Goal: Information Seeking & Learning: Check status

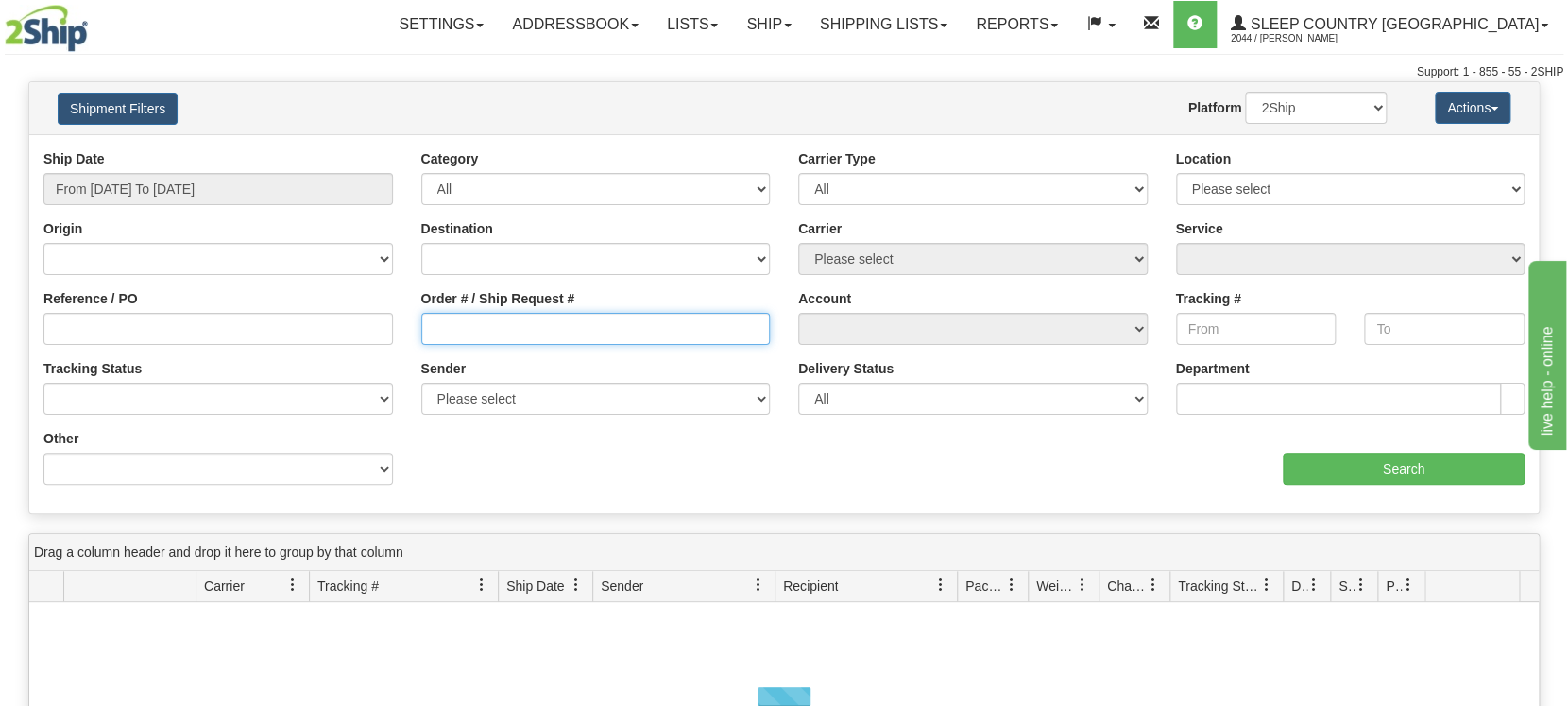
click at [470, 336] on input "Order # / Ship Request #" at bounding box center [596, 328] width 350 height 32
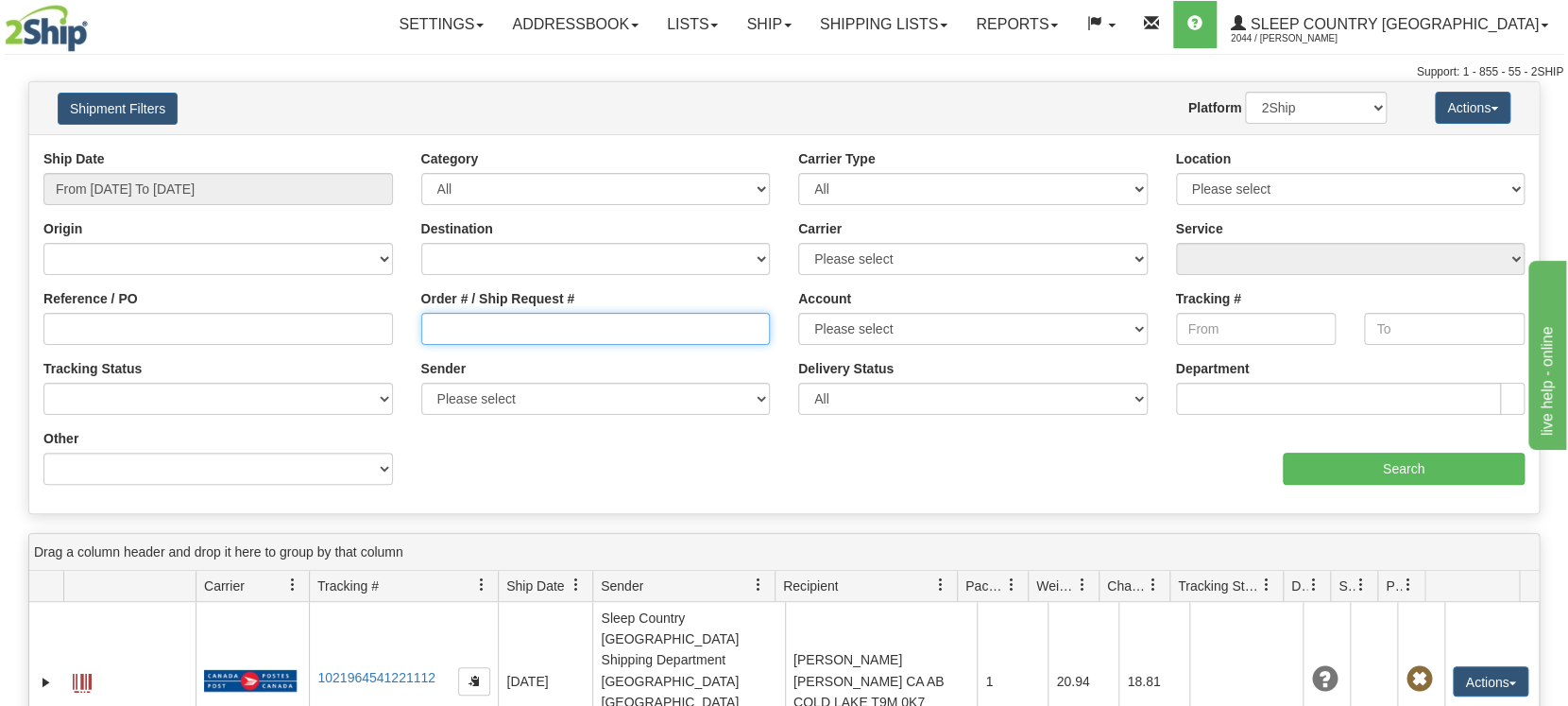
paste input "9000I080257"
type input "9000I080257"
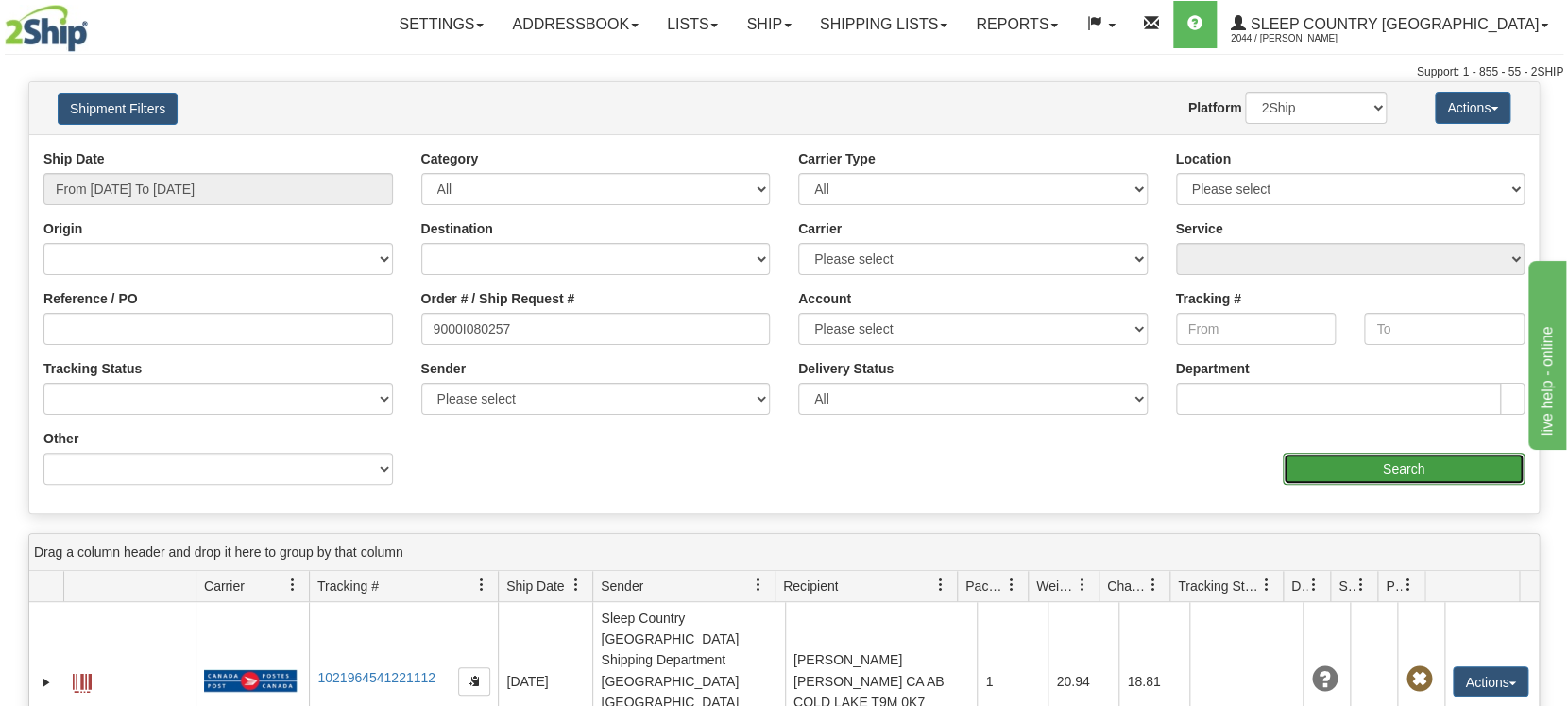
click at [1361, 463] on input "Search" at bounding box center [1404, 468] width 242 height 32
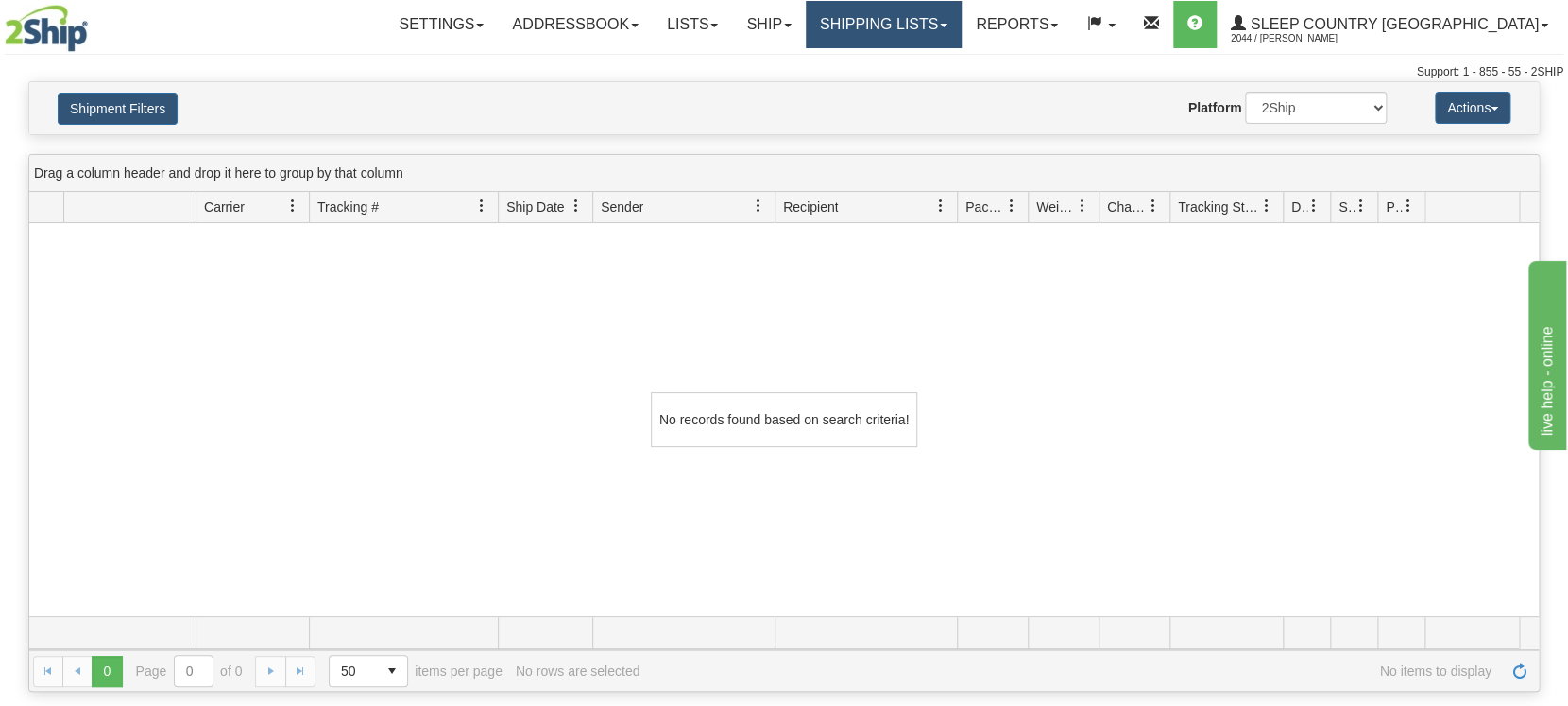
click at [960, 25] on link "Shipping lists" at bounding box center [884, 24] width 156 height 47
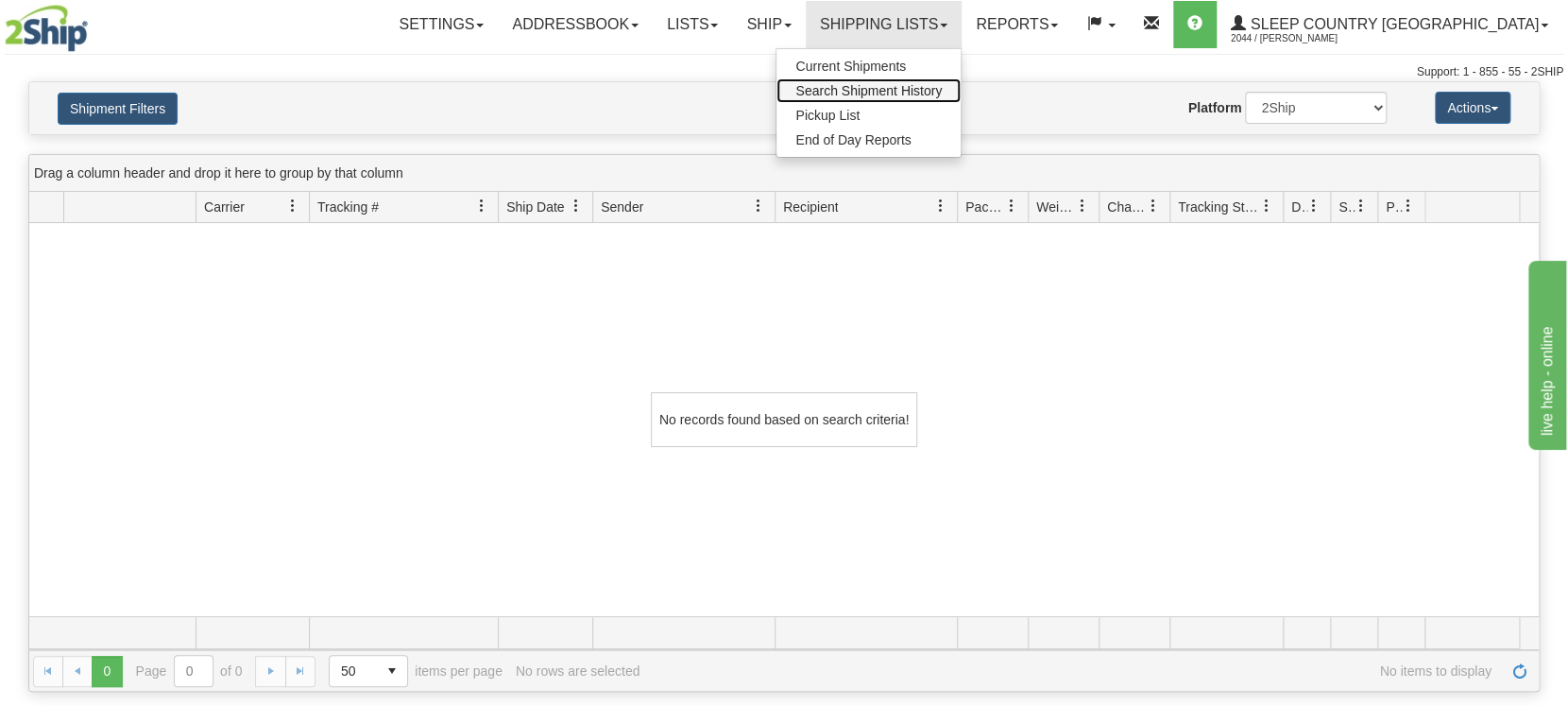
click at [942, 91] on span "Search Shipment History" at bounding box center [868, 91] width 146 height 15
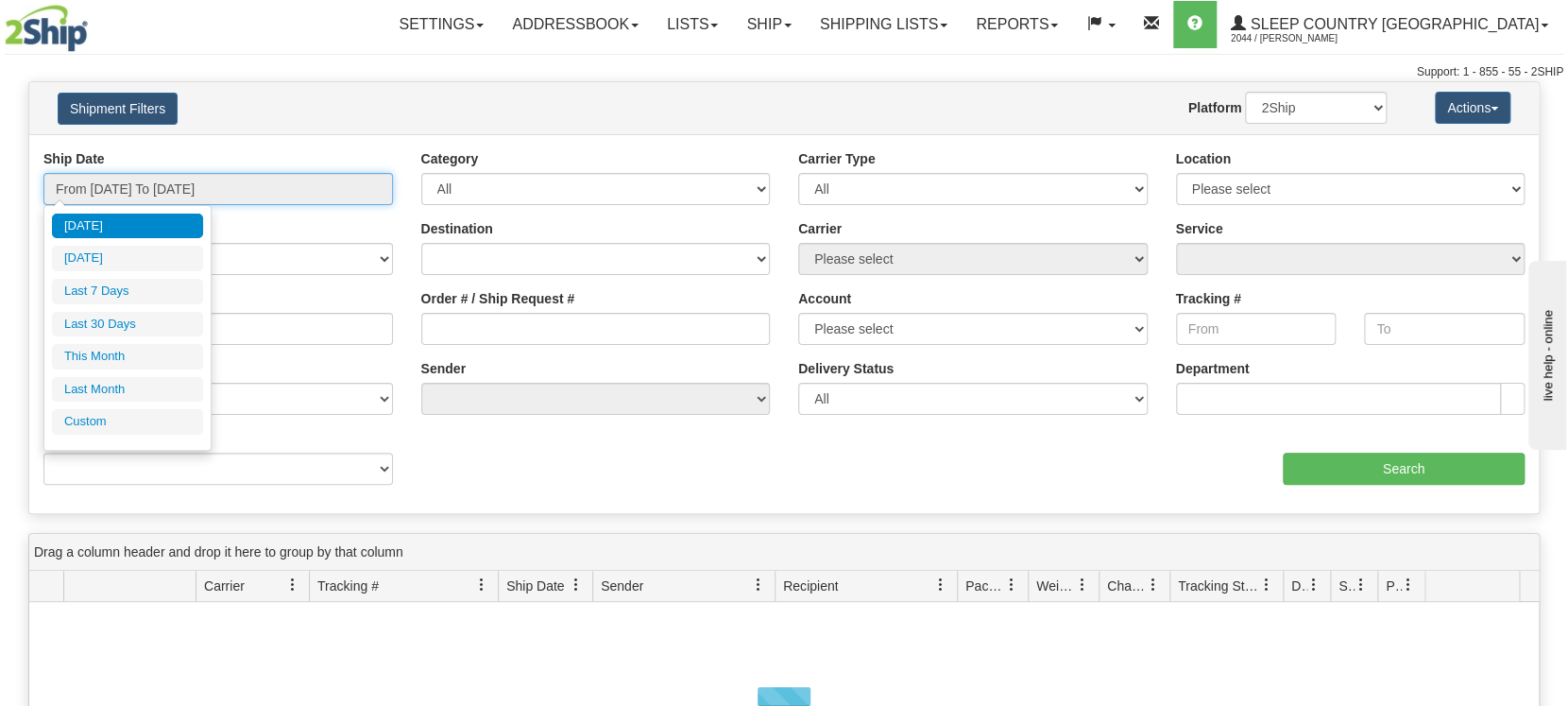
click at [172, 179] on input "From 09/10/2025 To 09/11/2025" at bounding box center [218, 189] width 350 height 32
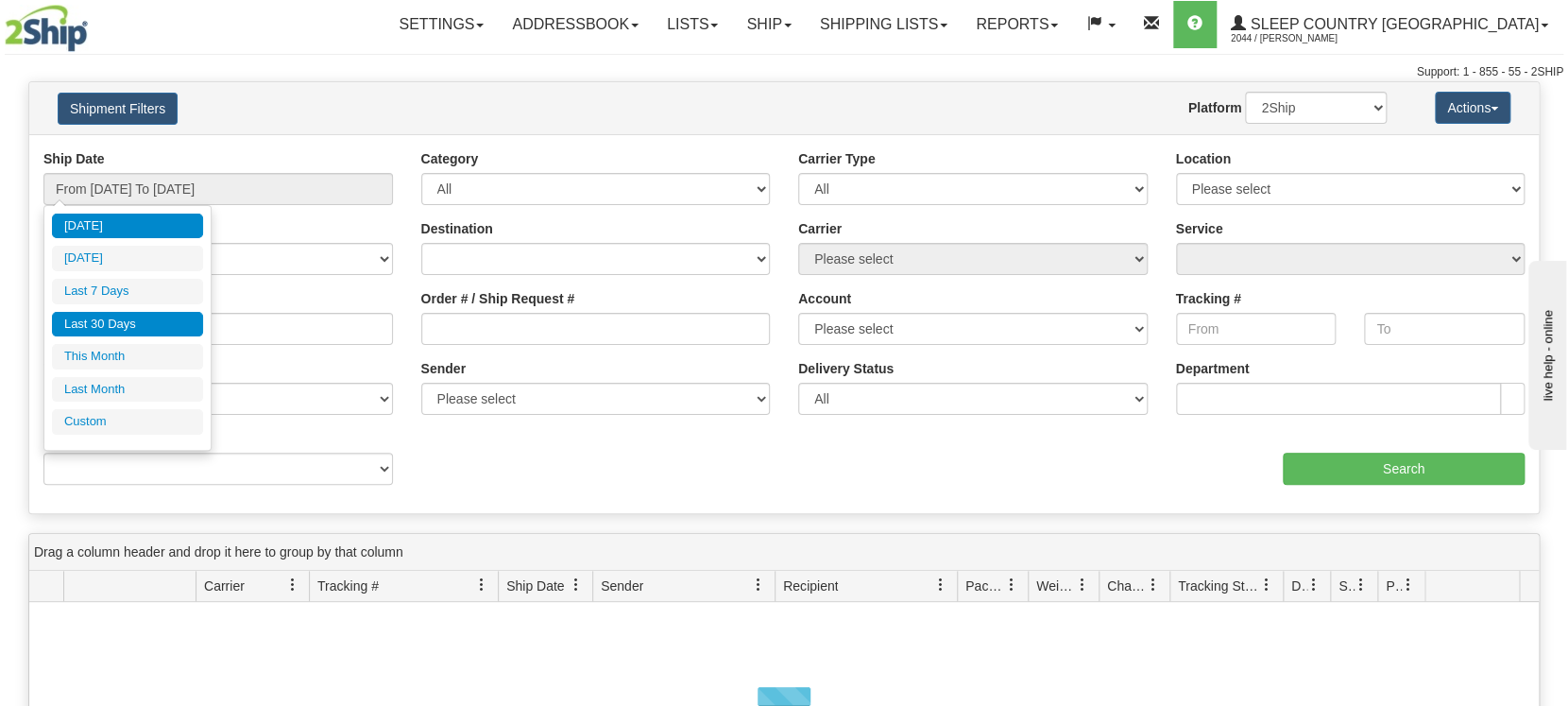
drag, startPoint x: 84, startPoint y: 321, endPoint x: 129, endPoint y: 331, distance: 46.1
click at [85, 321] on li "Last 30 Days" at bounding box center [128, 324] width 151 height 25
type input "From [DATE] To [DATE]"
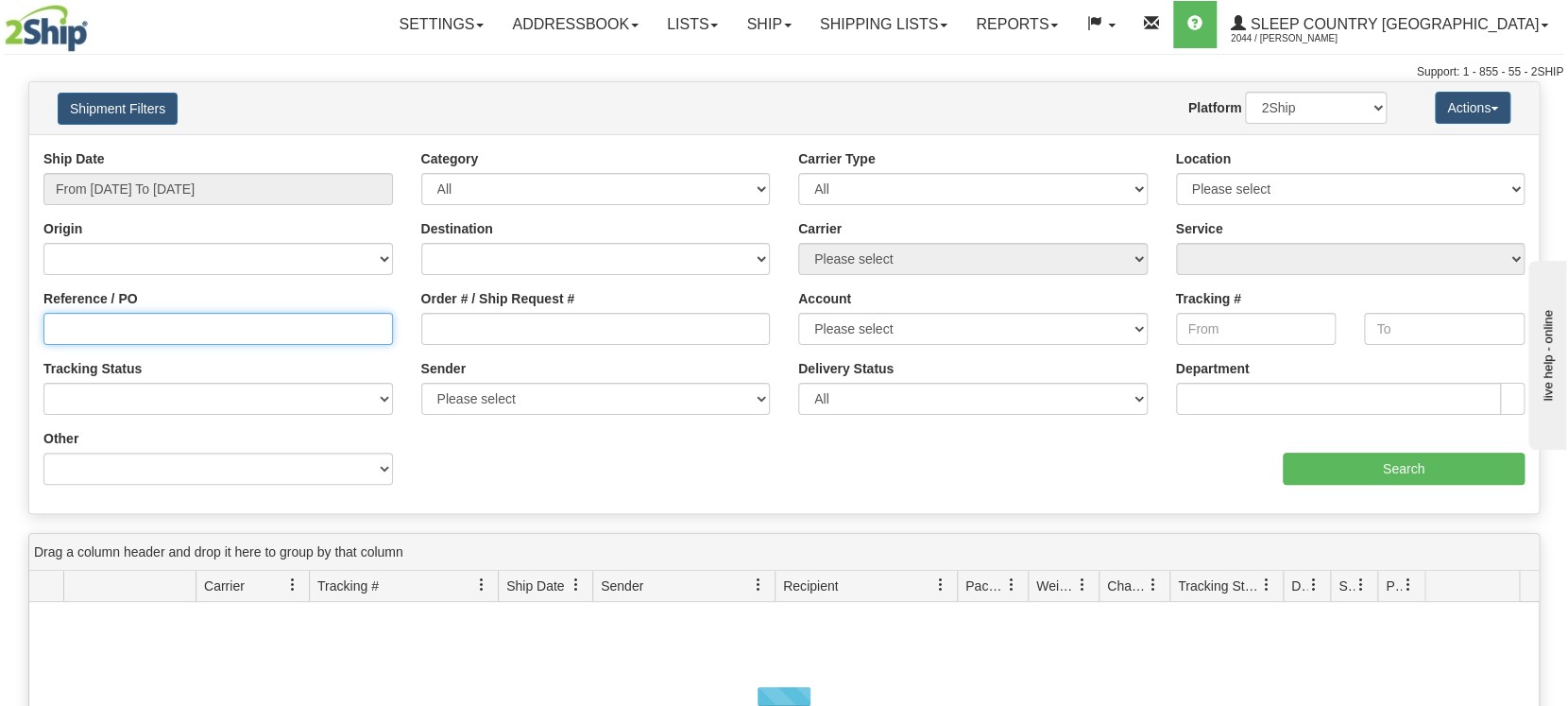
click at [131, 333] on input "Reference / PO" at bounding box center [218, 328] width 350 height 32
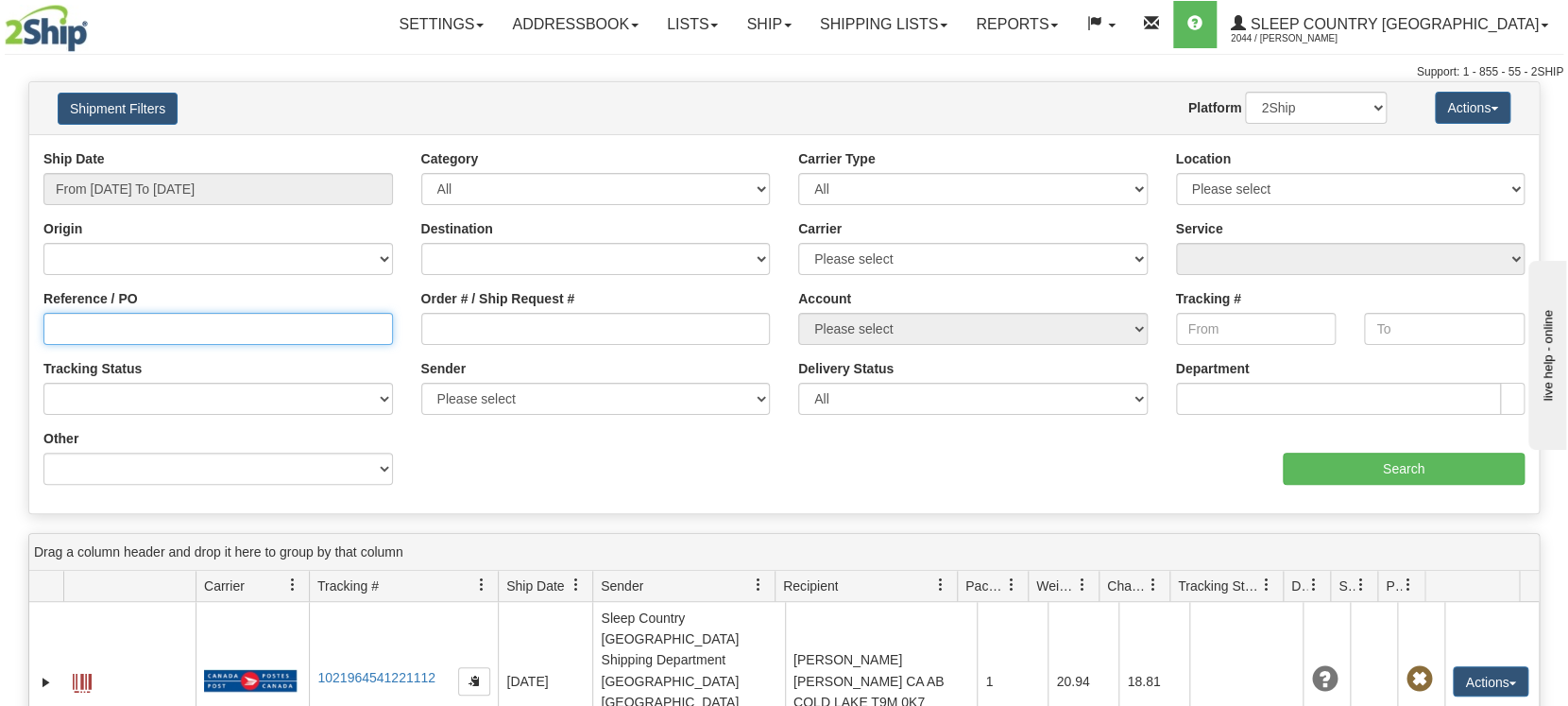
paste input "9000I080257"
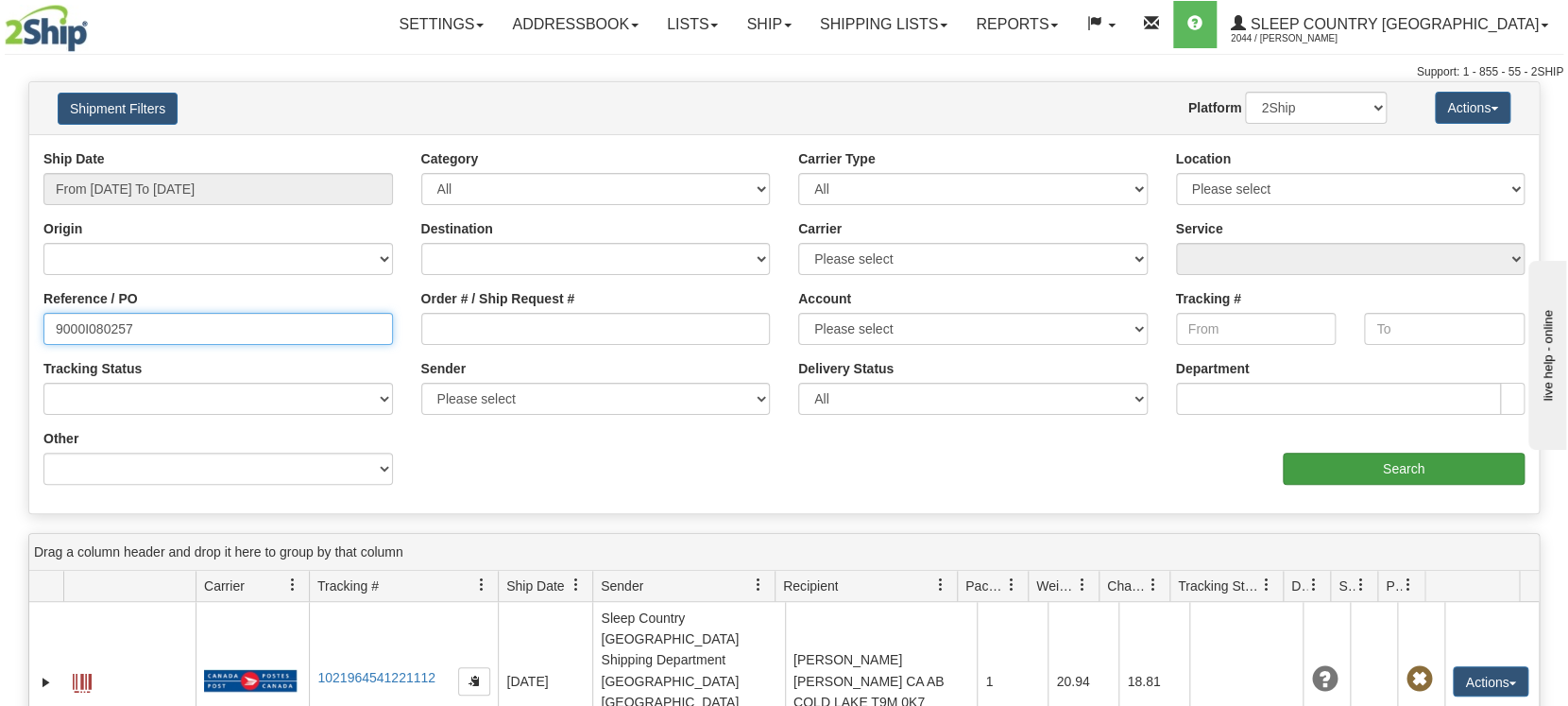
type input "9000I080257"
click at [1318, 458] on input "Search" at bounding box center [1404, 468] width 242 height 32
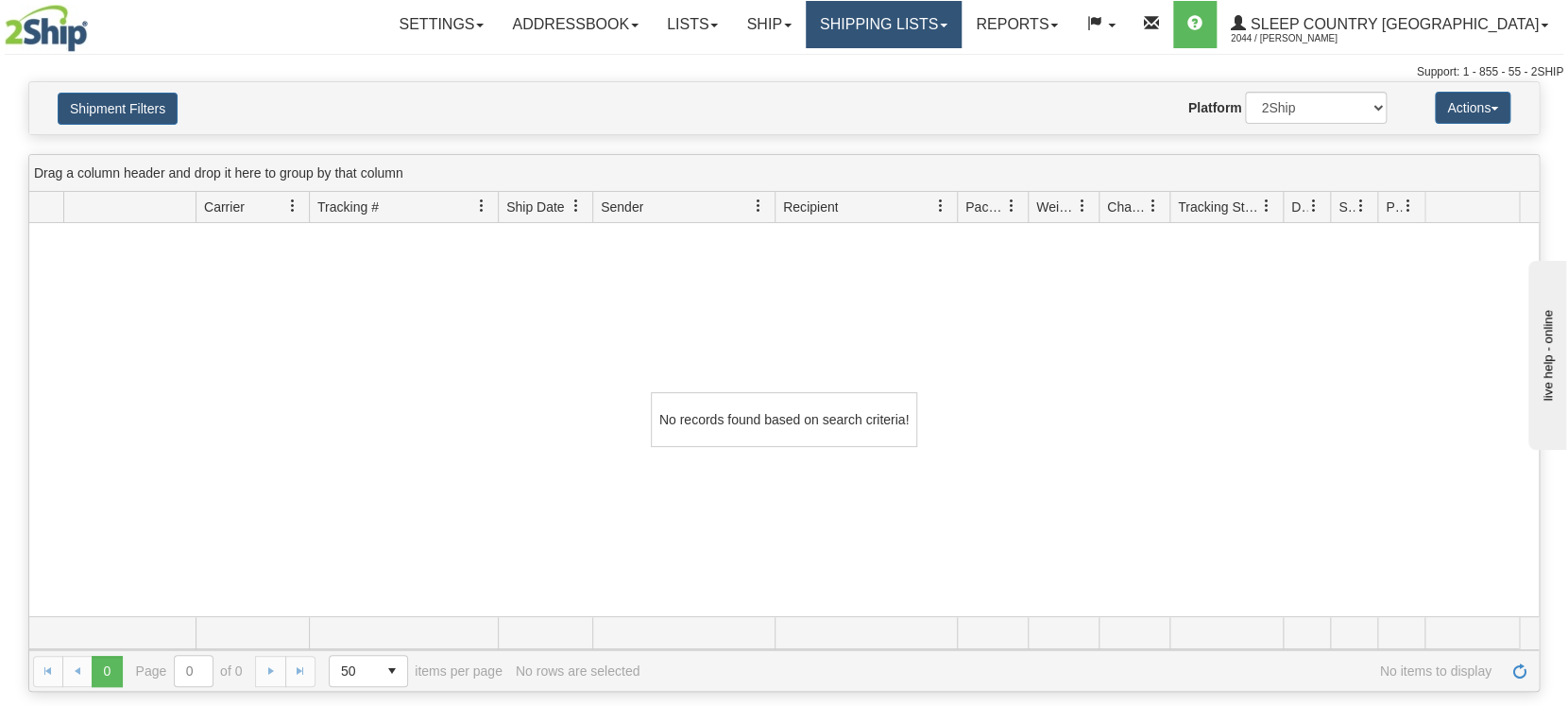
click at [962, 24] on link "Shipping lists" at bounding box center [884, 24] width 156 height 47
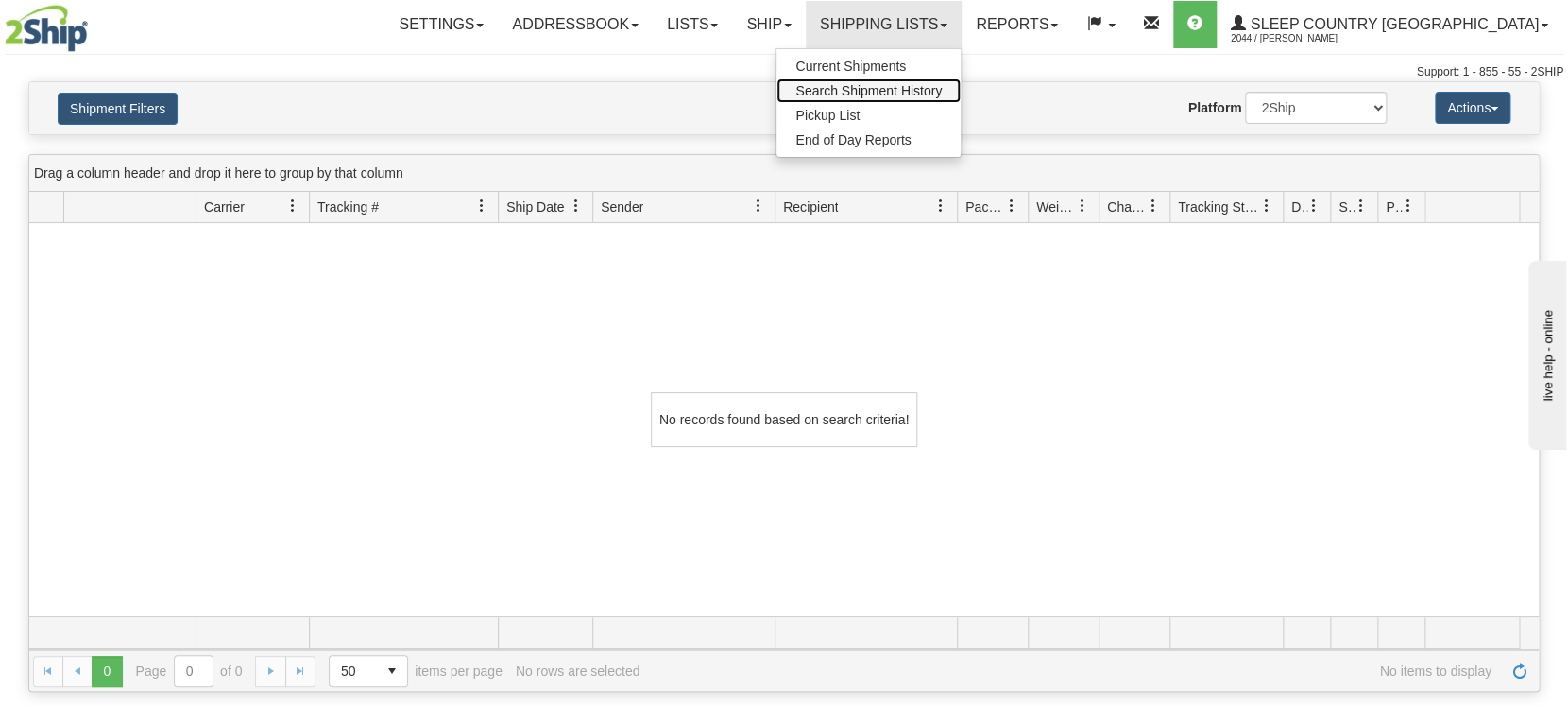
click at [942, 87] on span "Search Shipment History" at bounding box center [868, 91] width 146 height 15
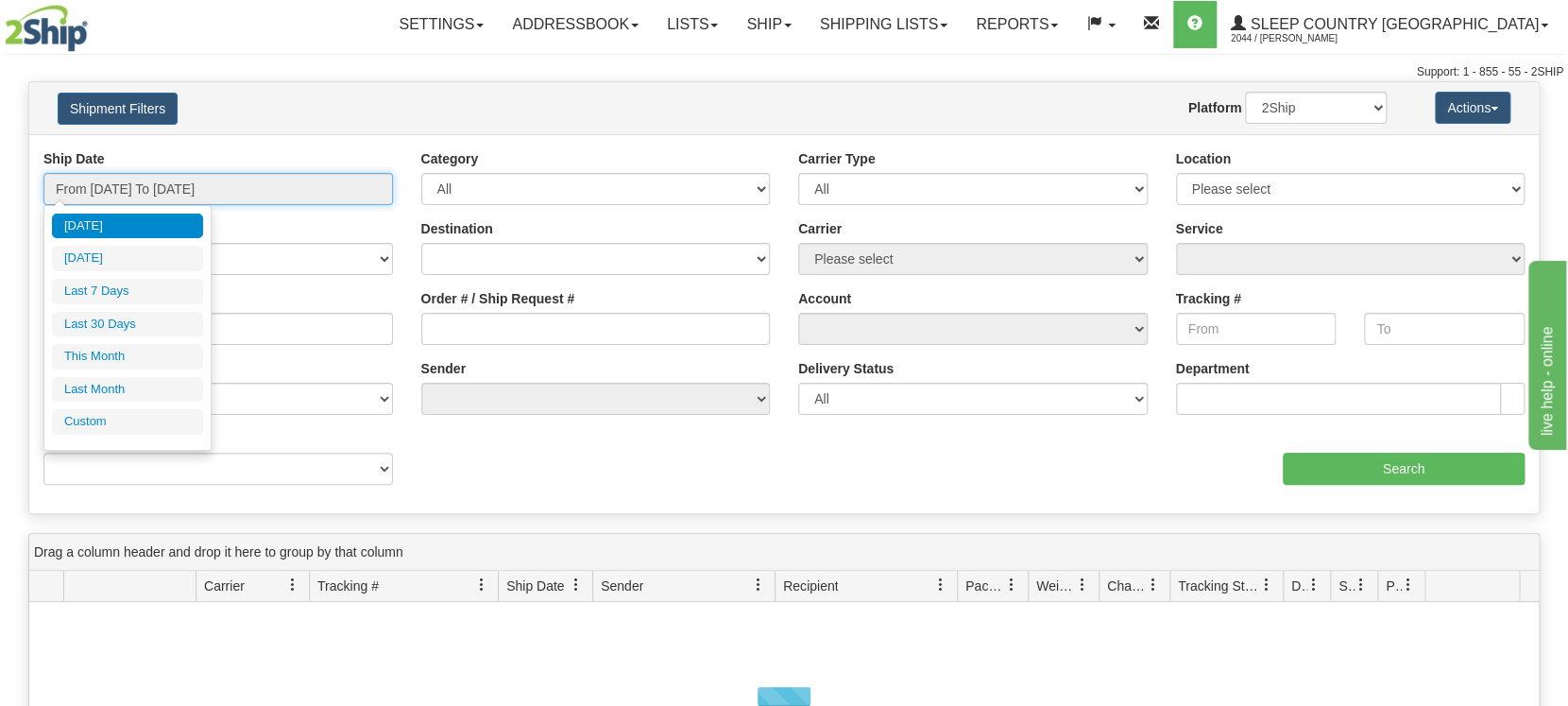
click at [205, 193] on input "From [DATE] To [DATE]" at bounding box center [218, 189] width 350 height 32
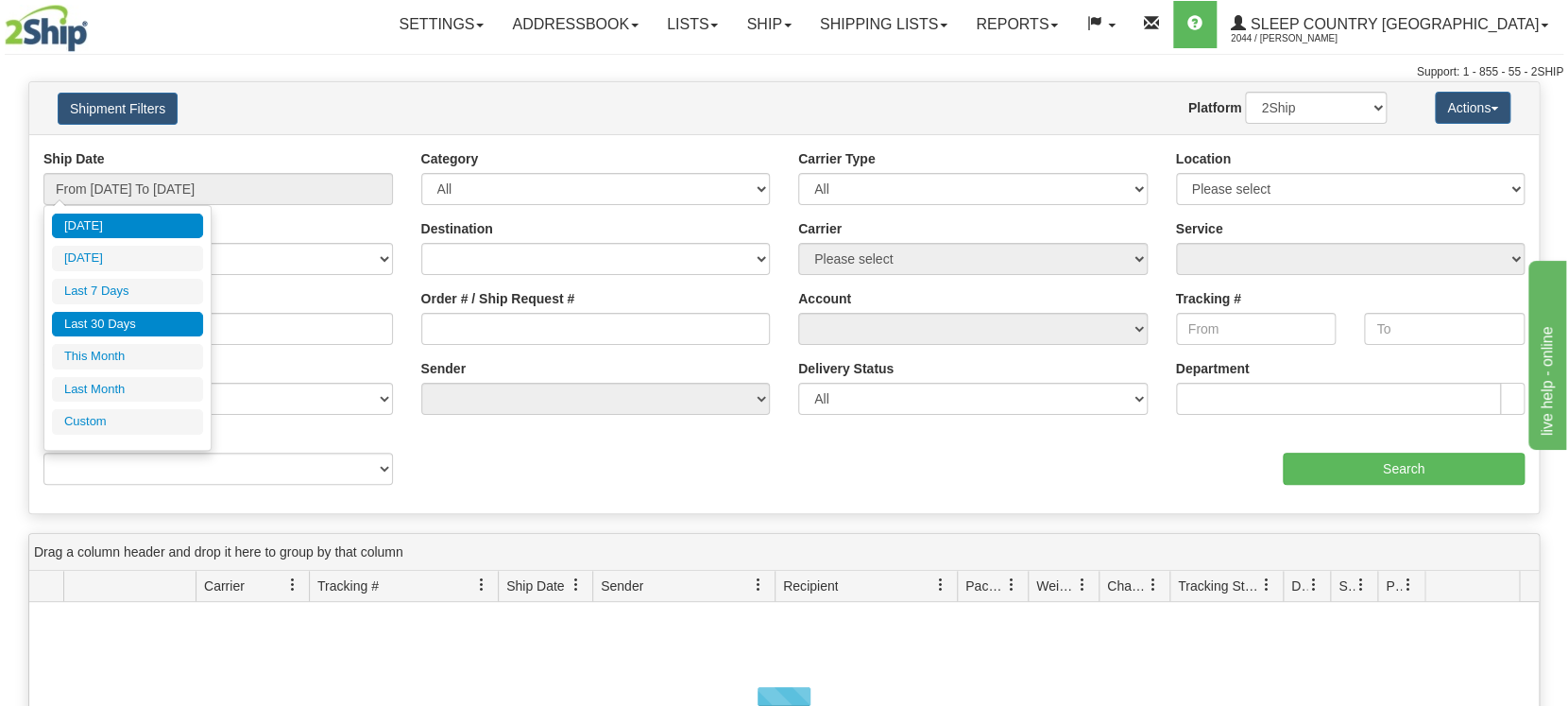
click at [152, 332] on li "Last 30 Days" at bounding box center [128, 324] width 151 height 25
type input "From [DATE] To [DATE]"
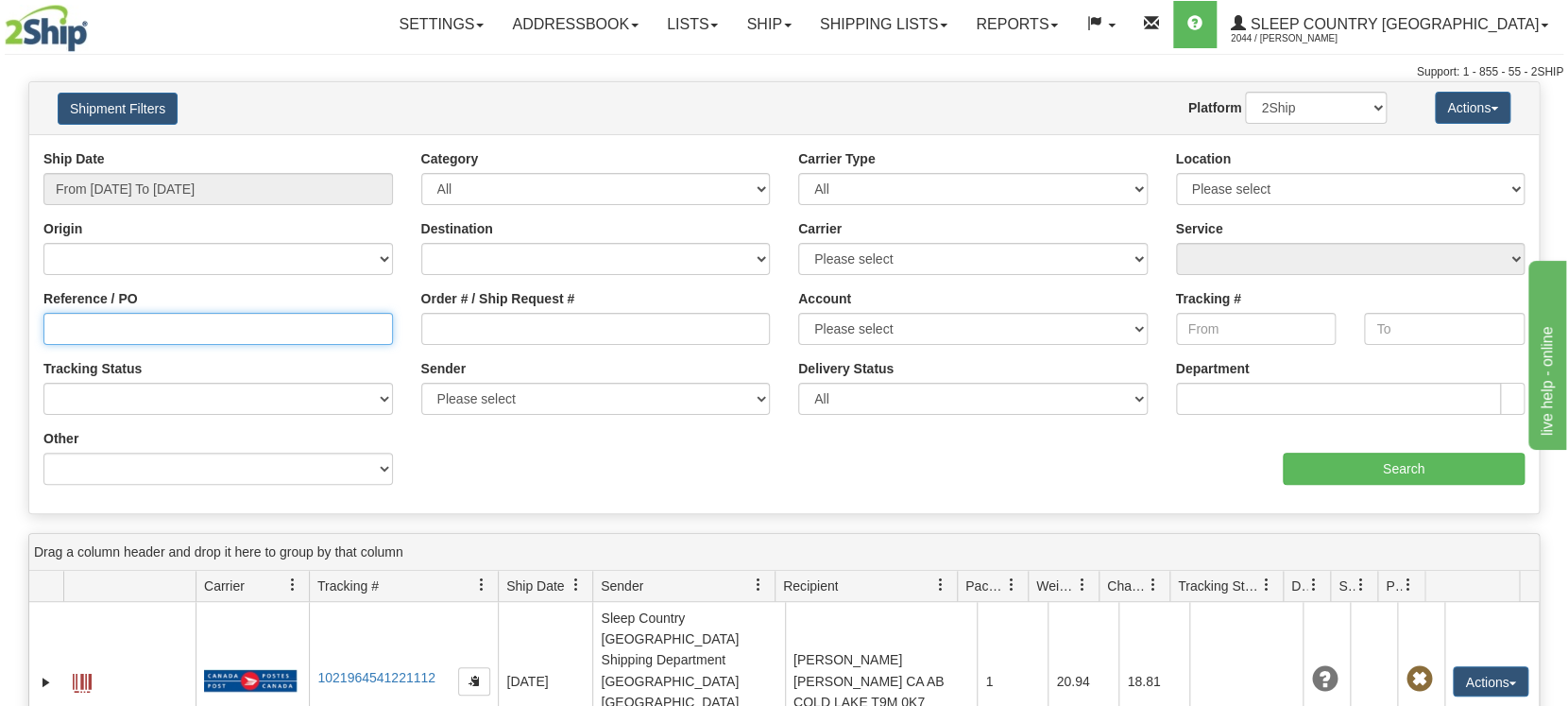
click at [172, 327] on input "Reference / PO" at bounding box center [218, 328] width 350 height 32
paste input "1057287"
type input "1057287"
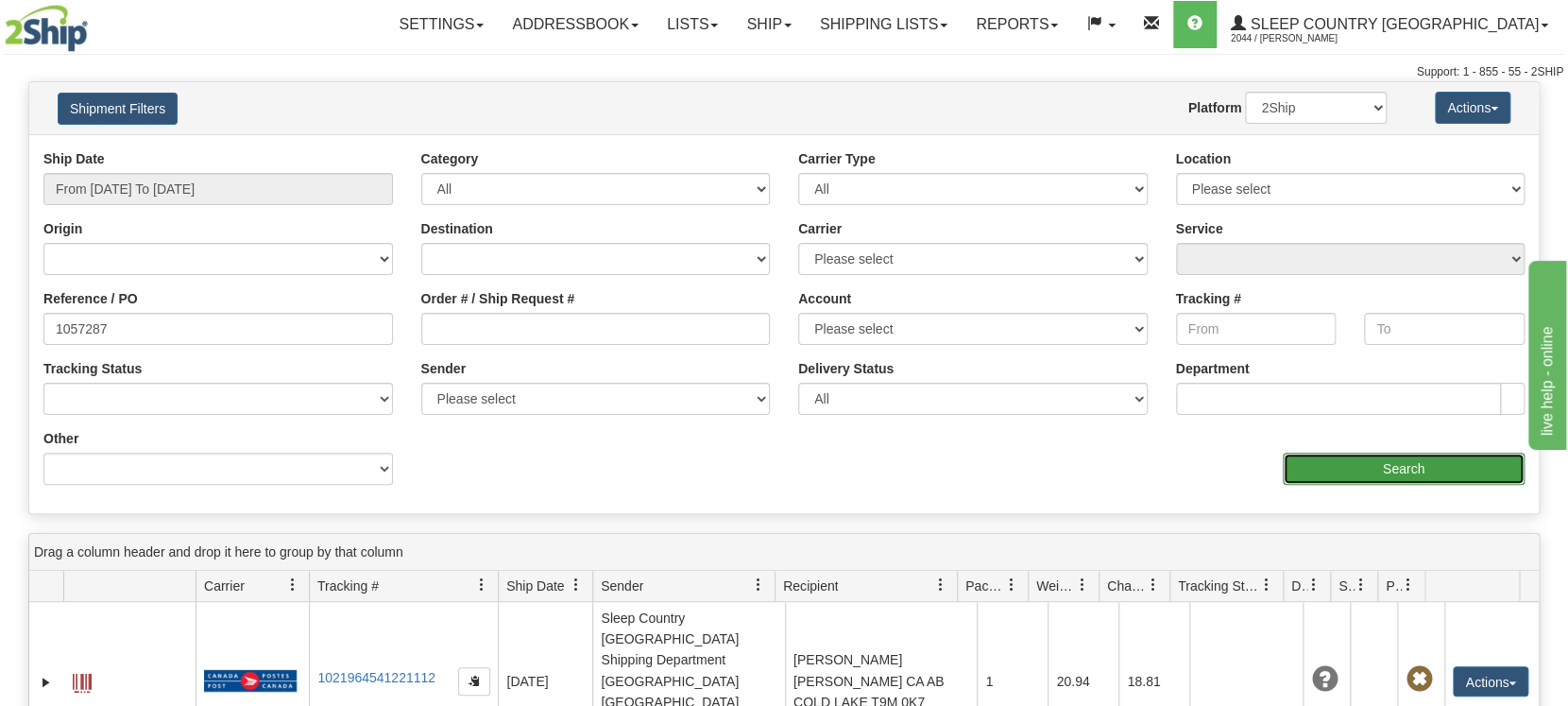
click at [1360, 465] on input "Search" at bounding box center [1404, 468] width 242 height 32
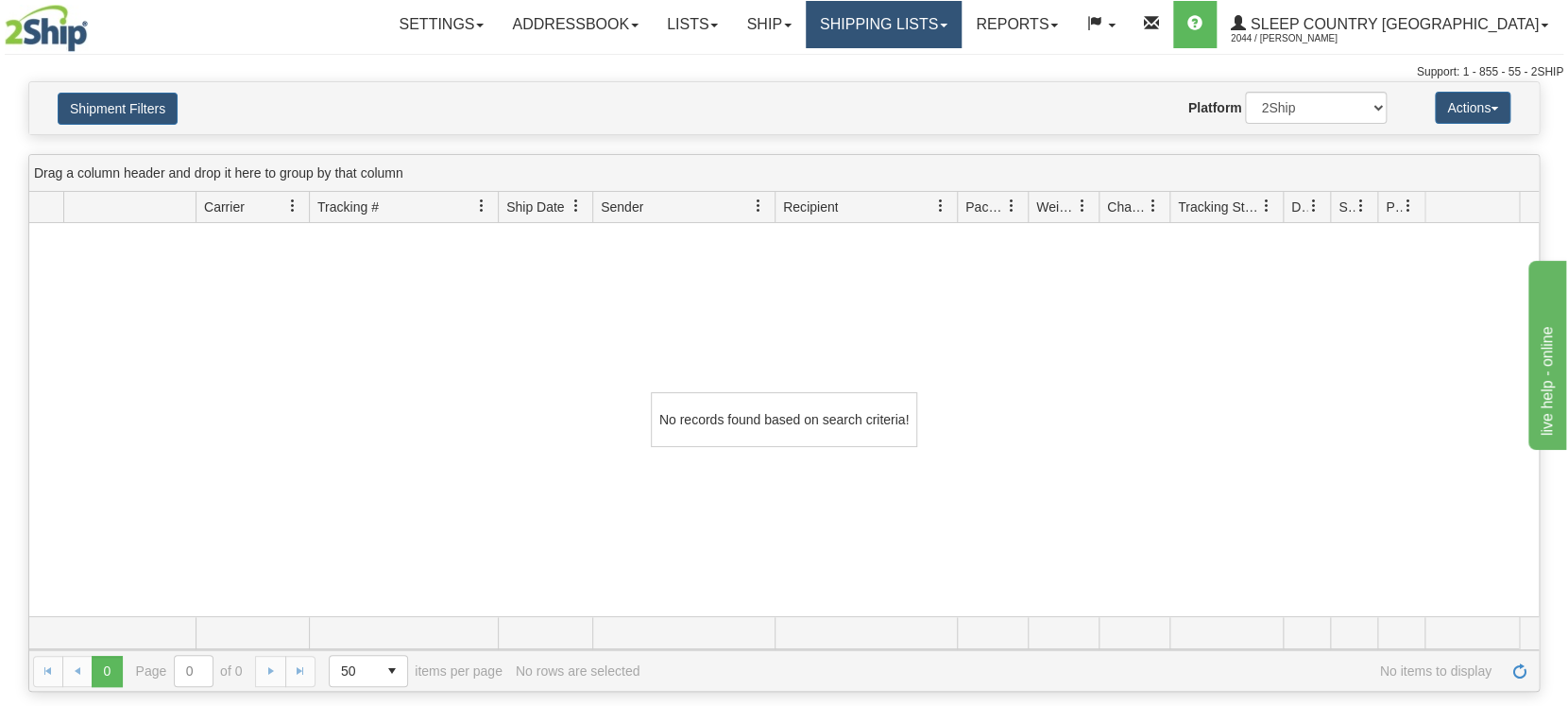
click at [962, 34] on link "Shipping lists" at bounding box center [884, 24] width 156 height 47
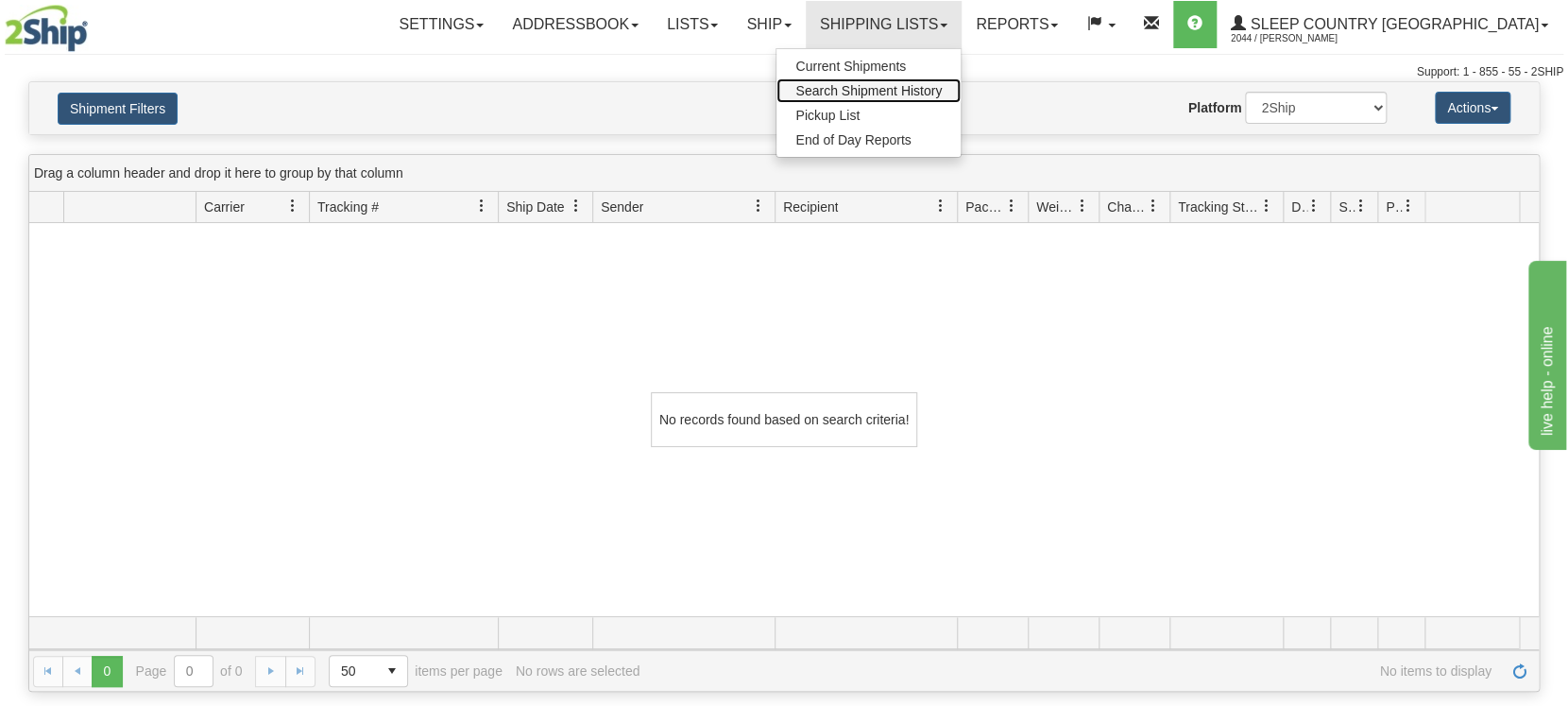
click at [942, 88] on span "Search Shipment History" at bounding box center [868, 91] width 146 height 15
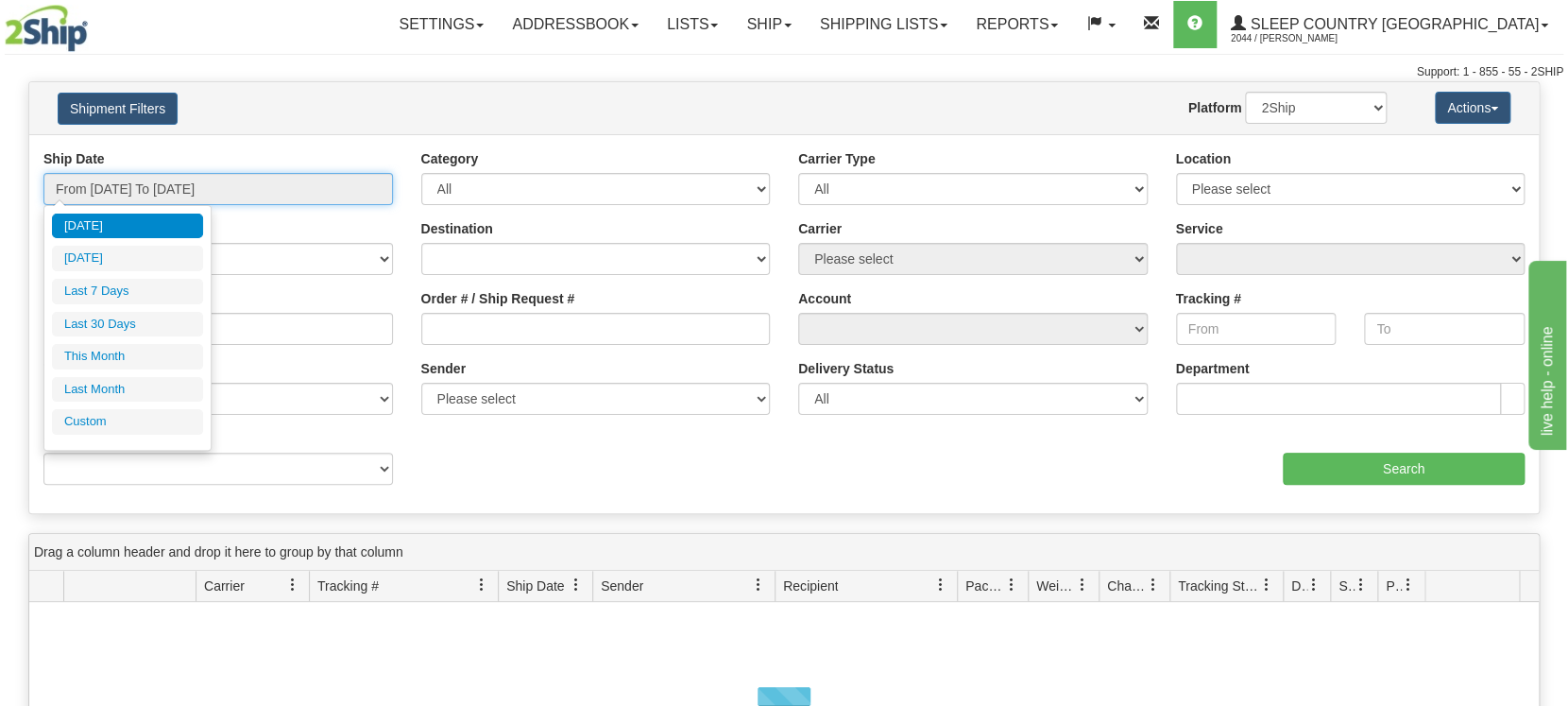
click at [195, 191] on input "From [DATE] To [DATE]" at bounding box center [218, 189] width 350 height 32
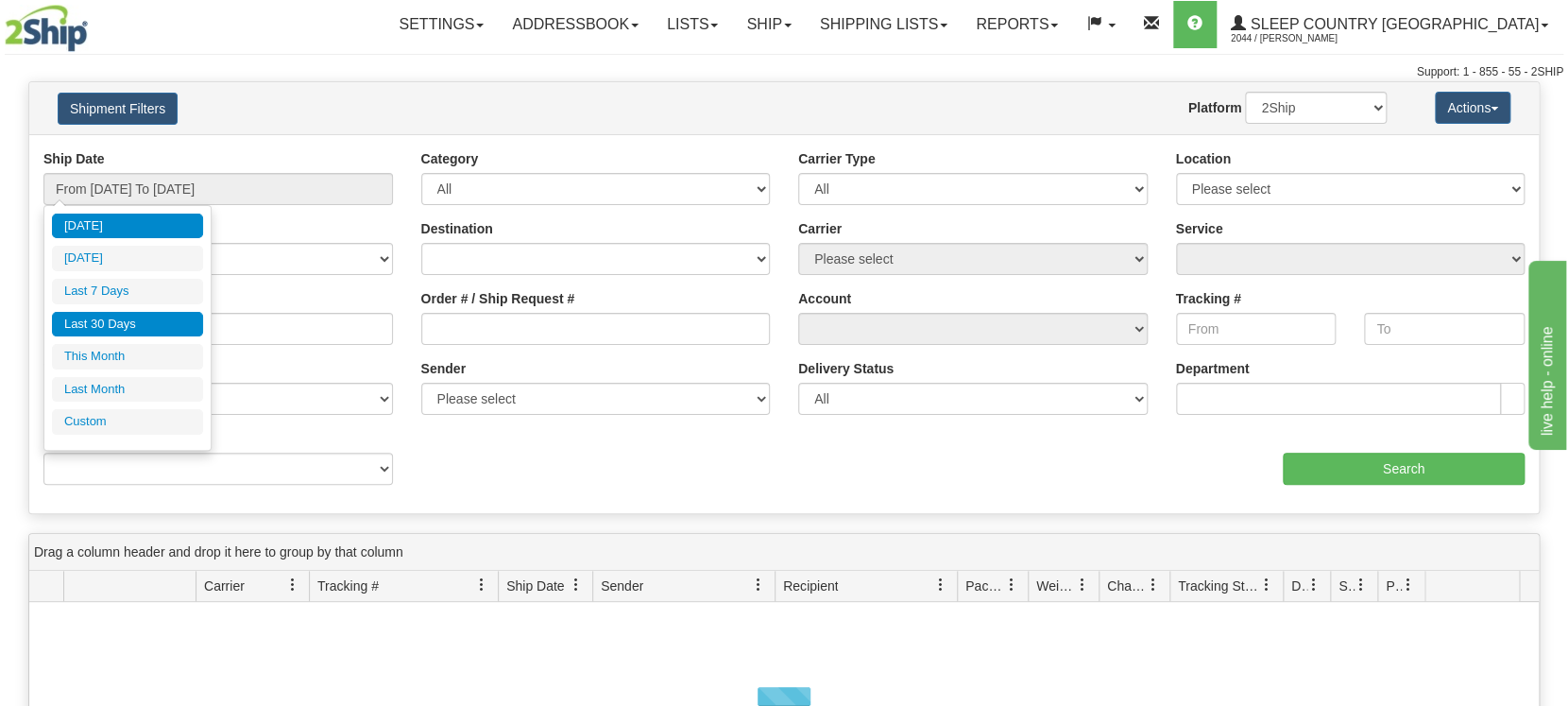
click at [158, 331] on li "Last 30 Days" at bounding box center [128, 324] width 151 height 25
type input "From [DATE] To [DATE]"
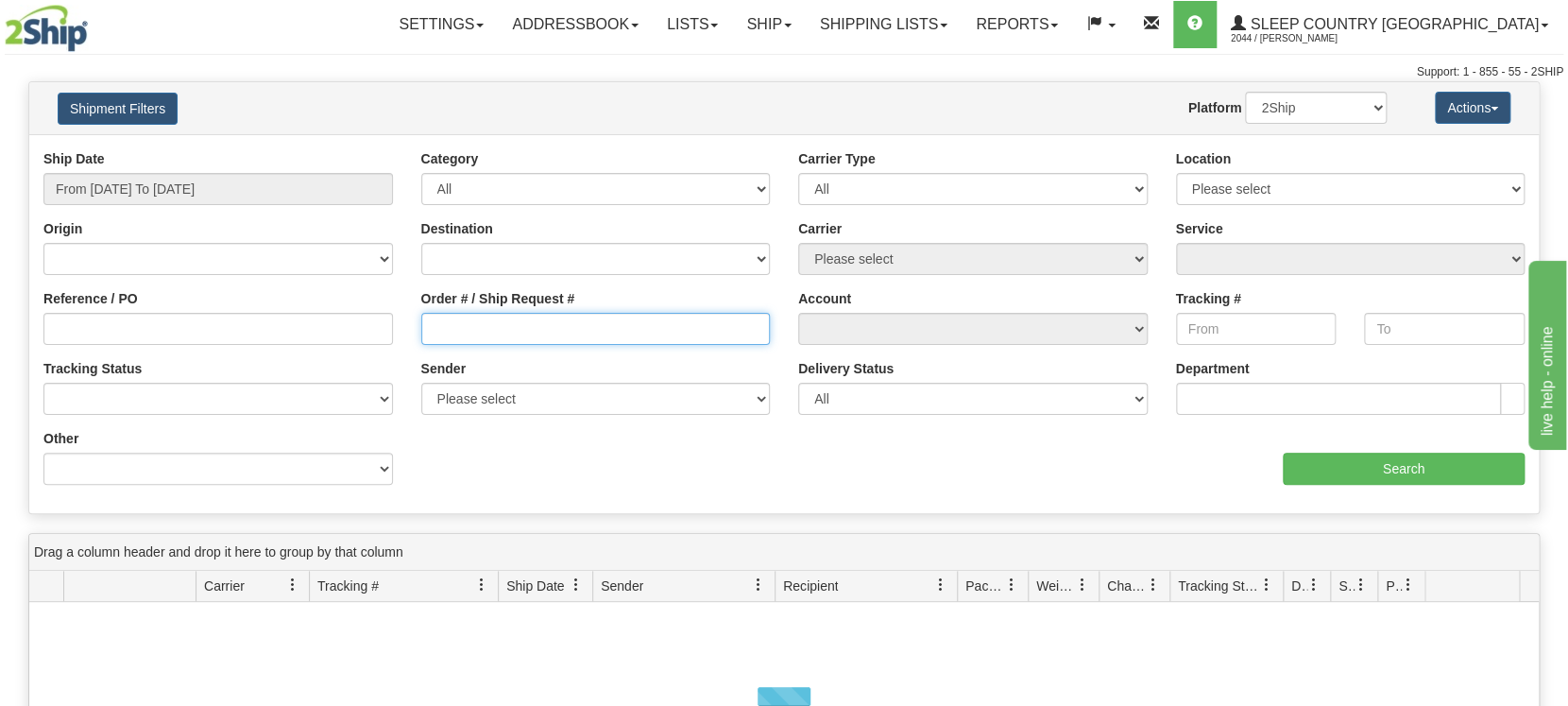
click at [497, 333] on input "Order # / Ship Request #" at bounding box center [596, 328] width 350 height 32
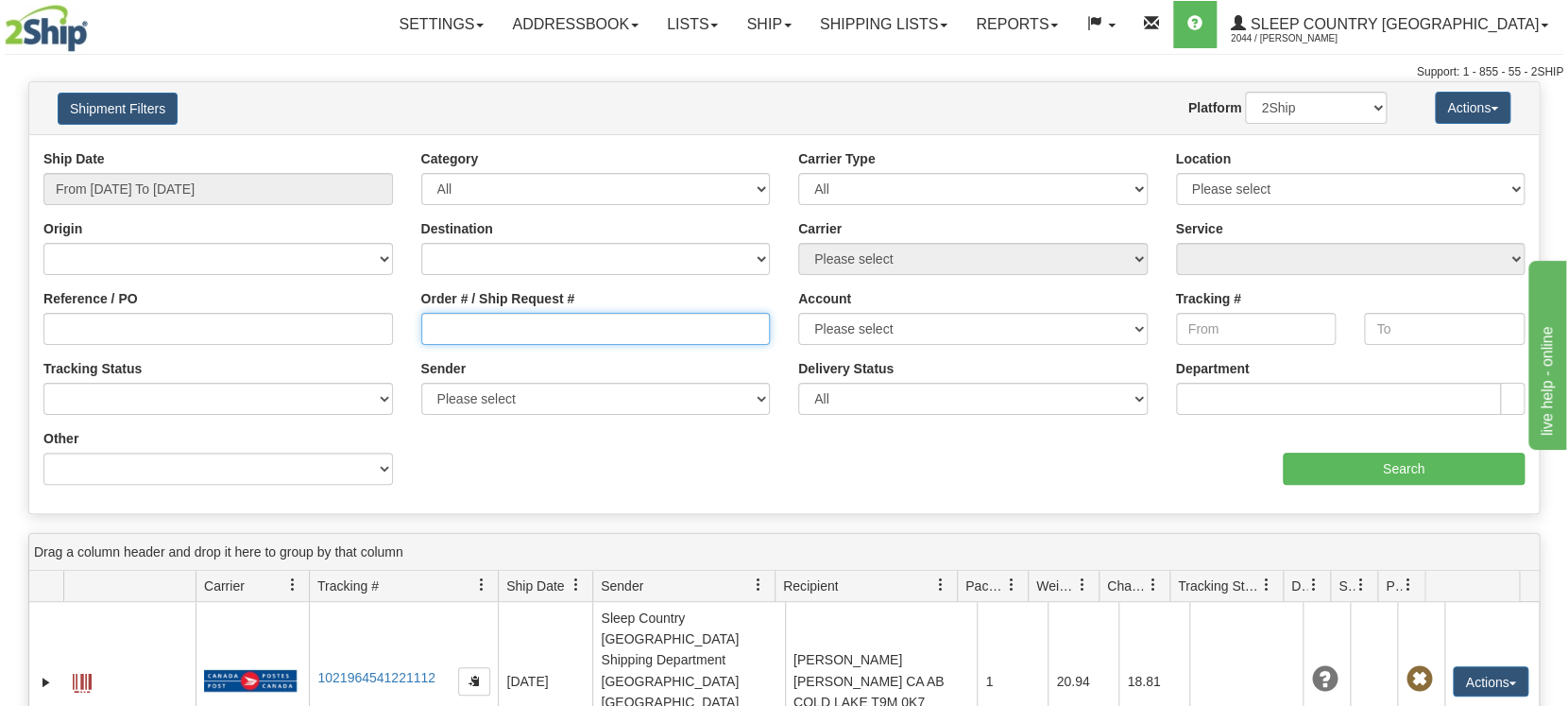
paste input "1057287"
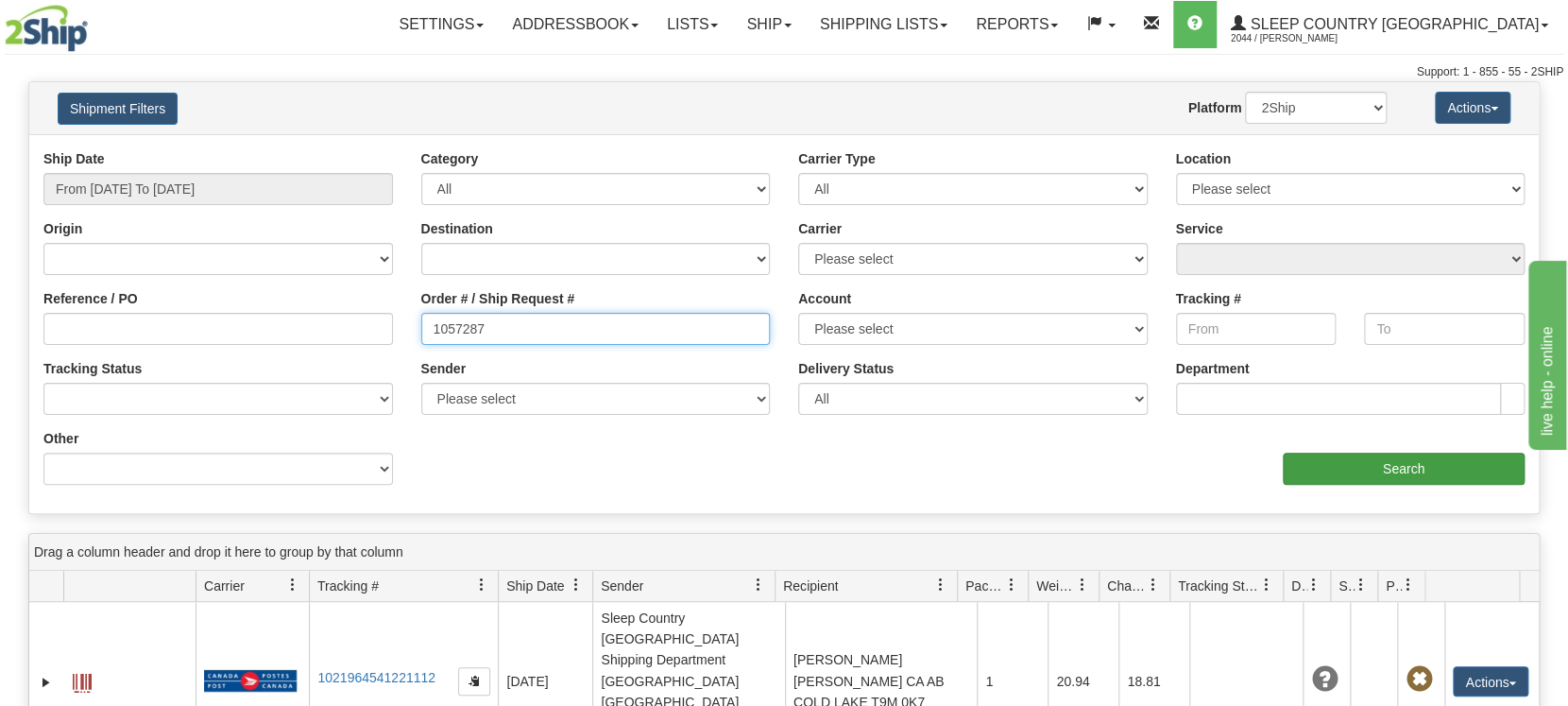
type input "1057287"
click at [1371, 473] on input "Search" at bounding box center [1404, 468] width 242 height 32
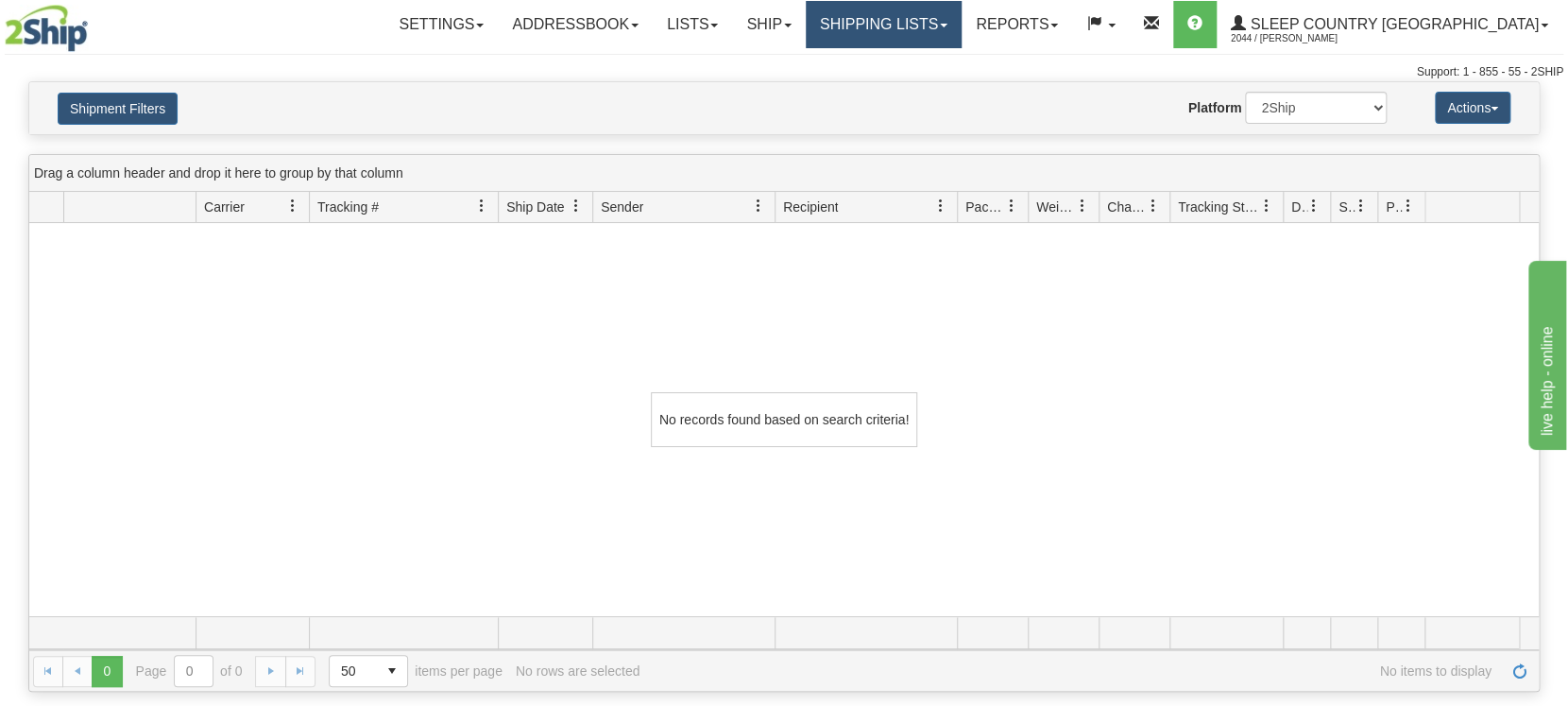
drag, startPoint x: 951, startPoint y: 21, endPoint x: 943, endPoint y: 90, distance: 69.5
click at [951, 20] on link "Shipping lists" at bounding box center [884, 24] width 156 height 47
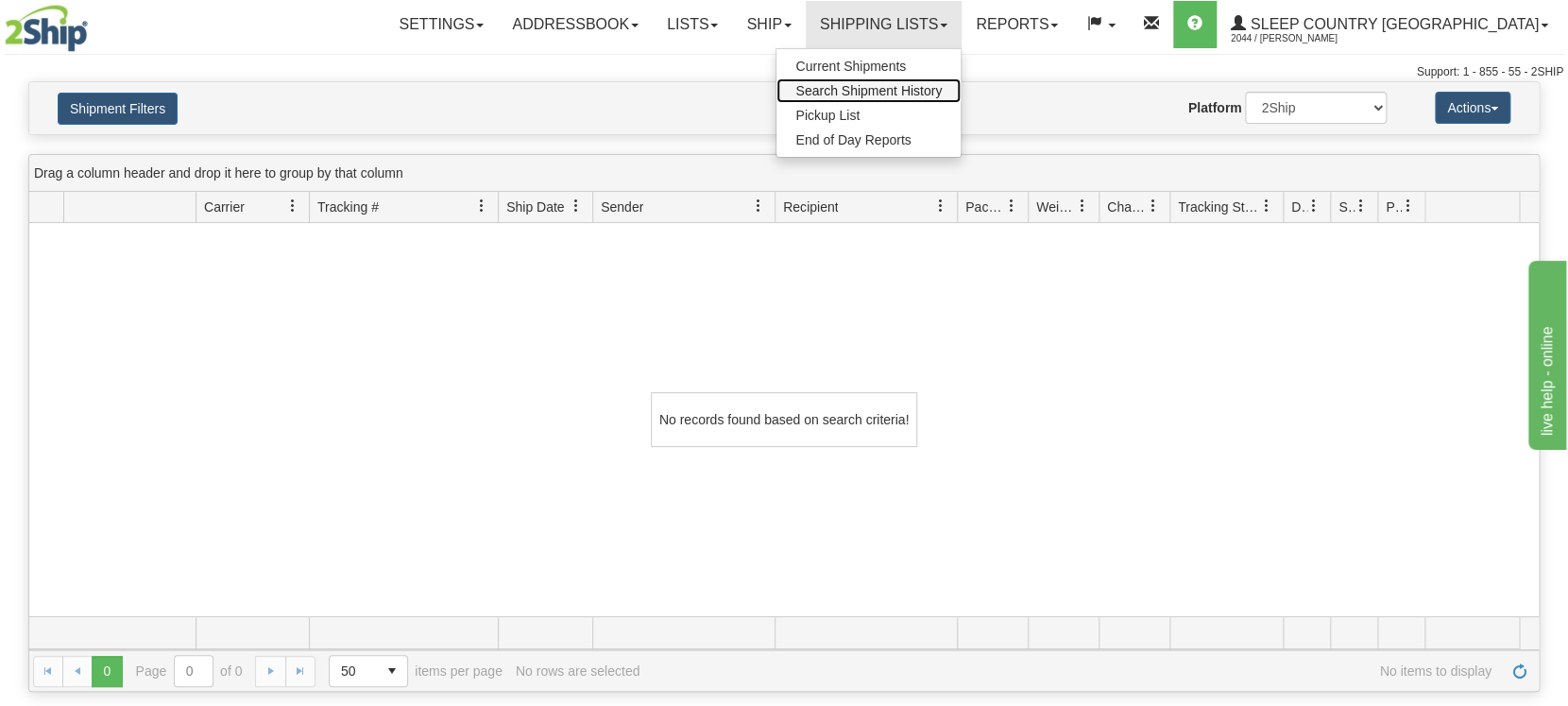
click at [942, 92] on span "Search Shipment History" at bounding box center [868, 91] width 146 height 15
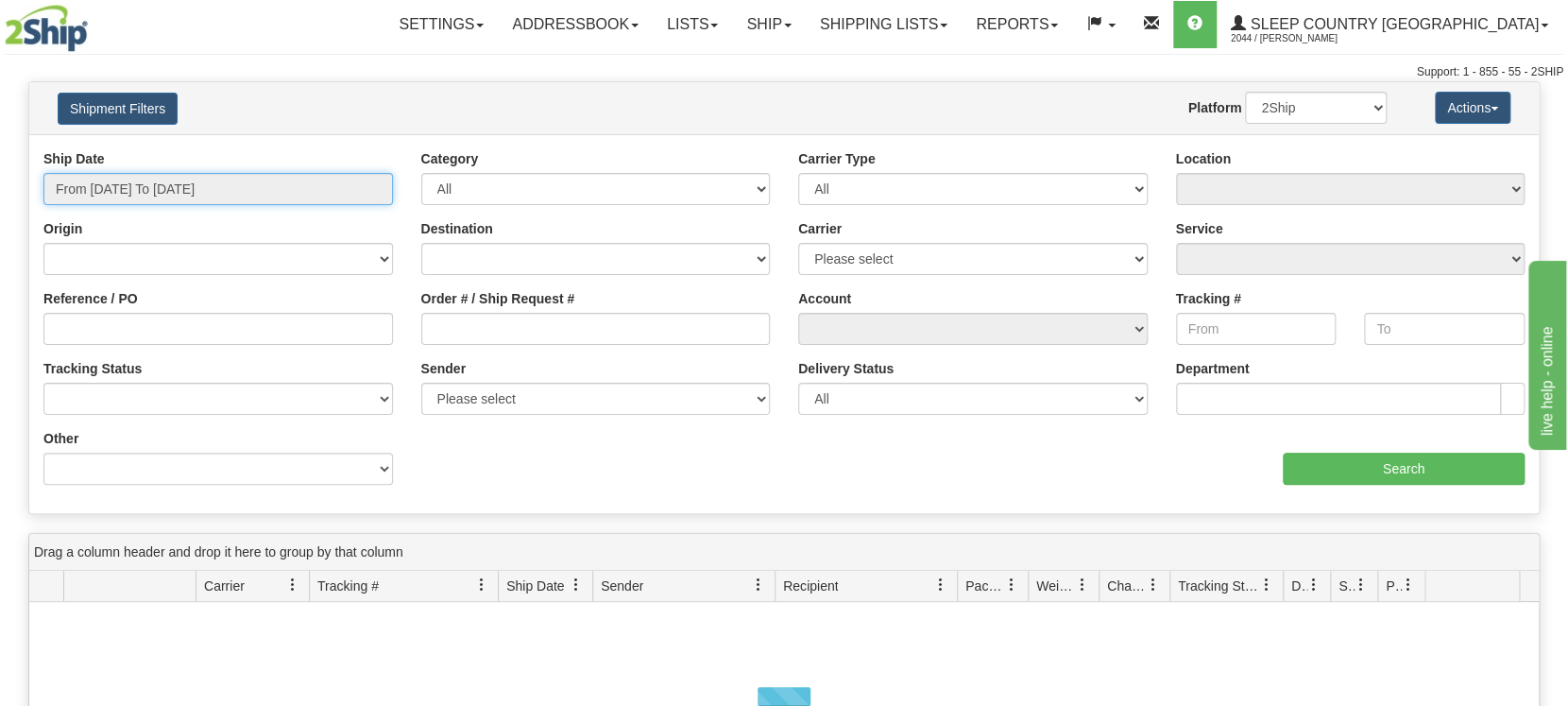
click at [146, 179] on input "From [DATE] To [DATE]" at bounding box center [218, 189] width 350 height 32
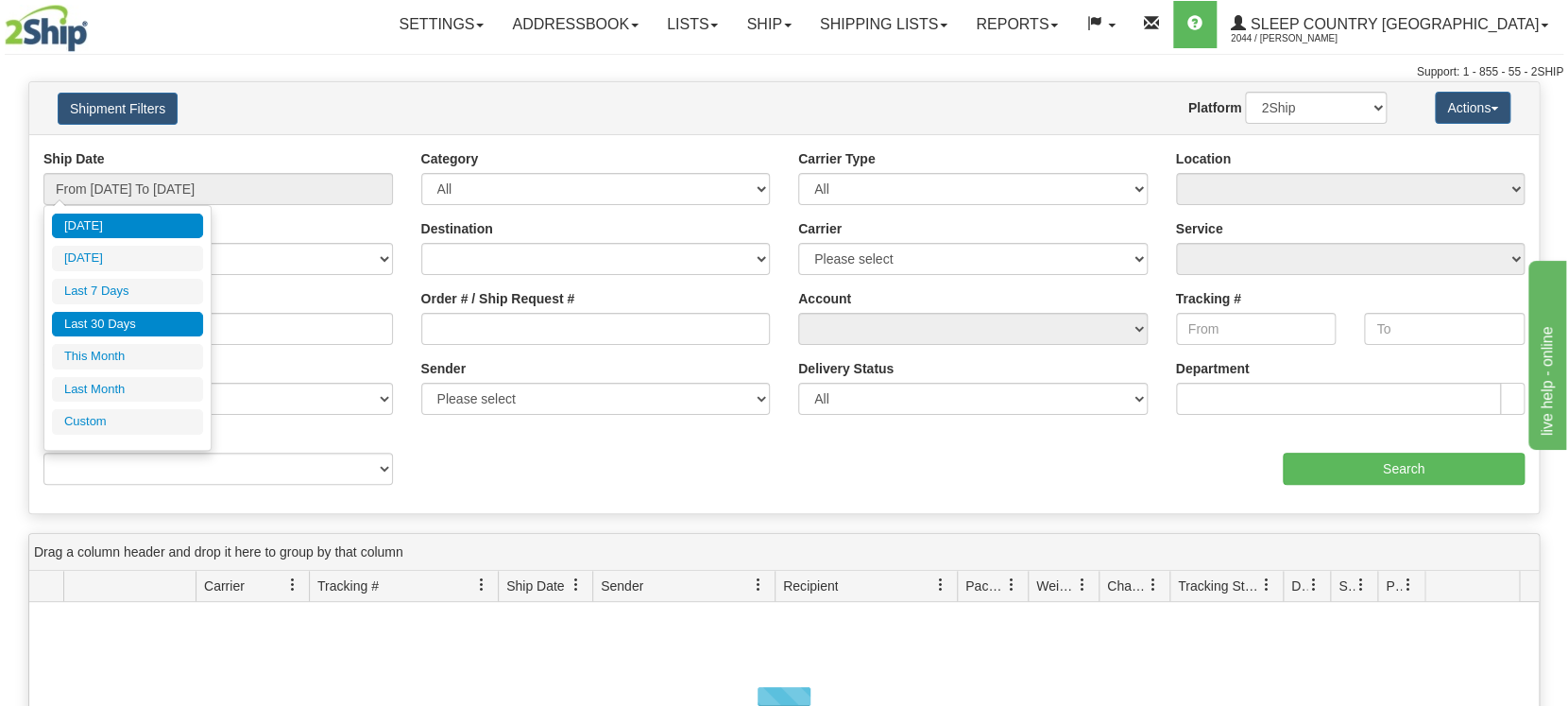
click at [113, 321] on li "Last 30 Days" at bounding box center [128, 324] width 151 height 25
type input "From [DATE] To [DATE]"
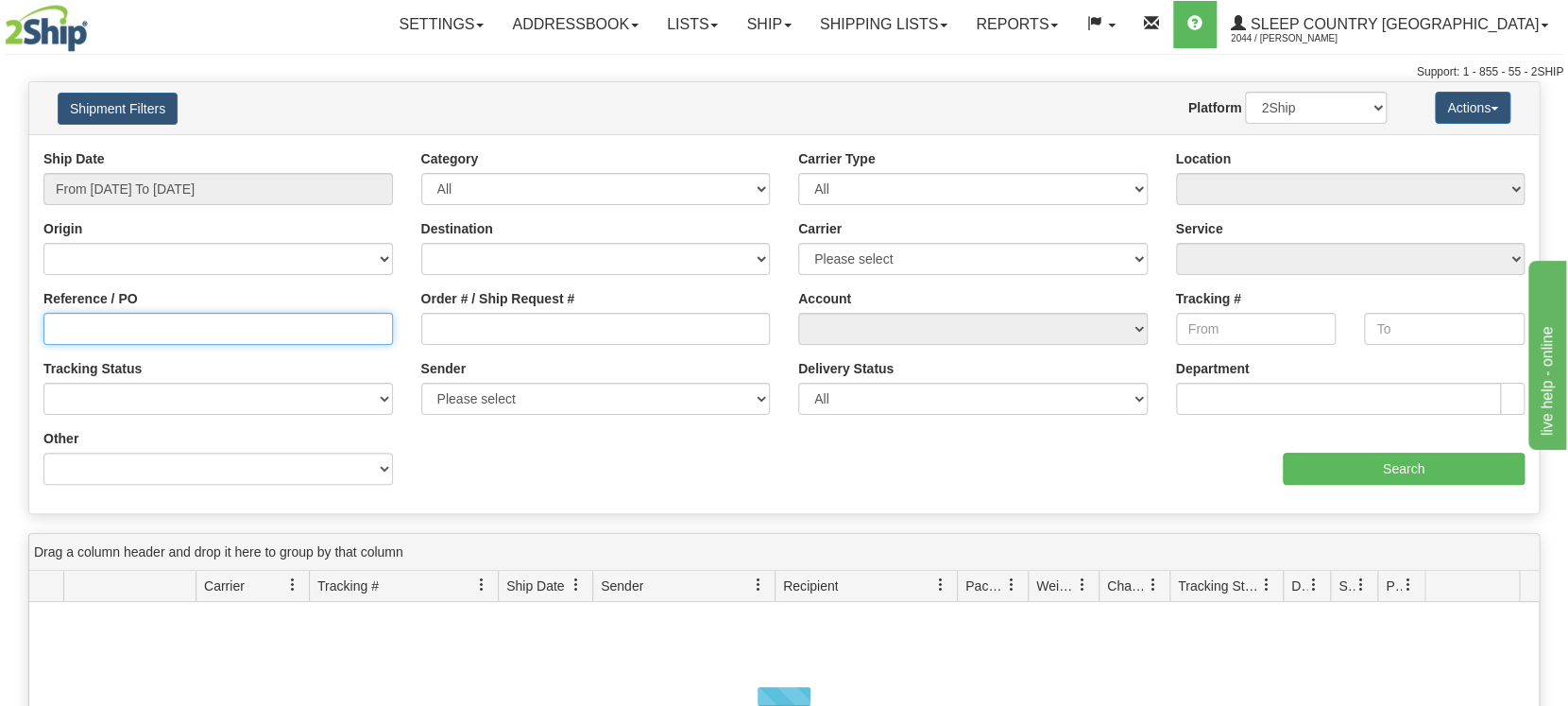
click at [194, 329] on input "Reference / PO" at bounding box center [218, 328] width 350 height 32
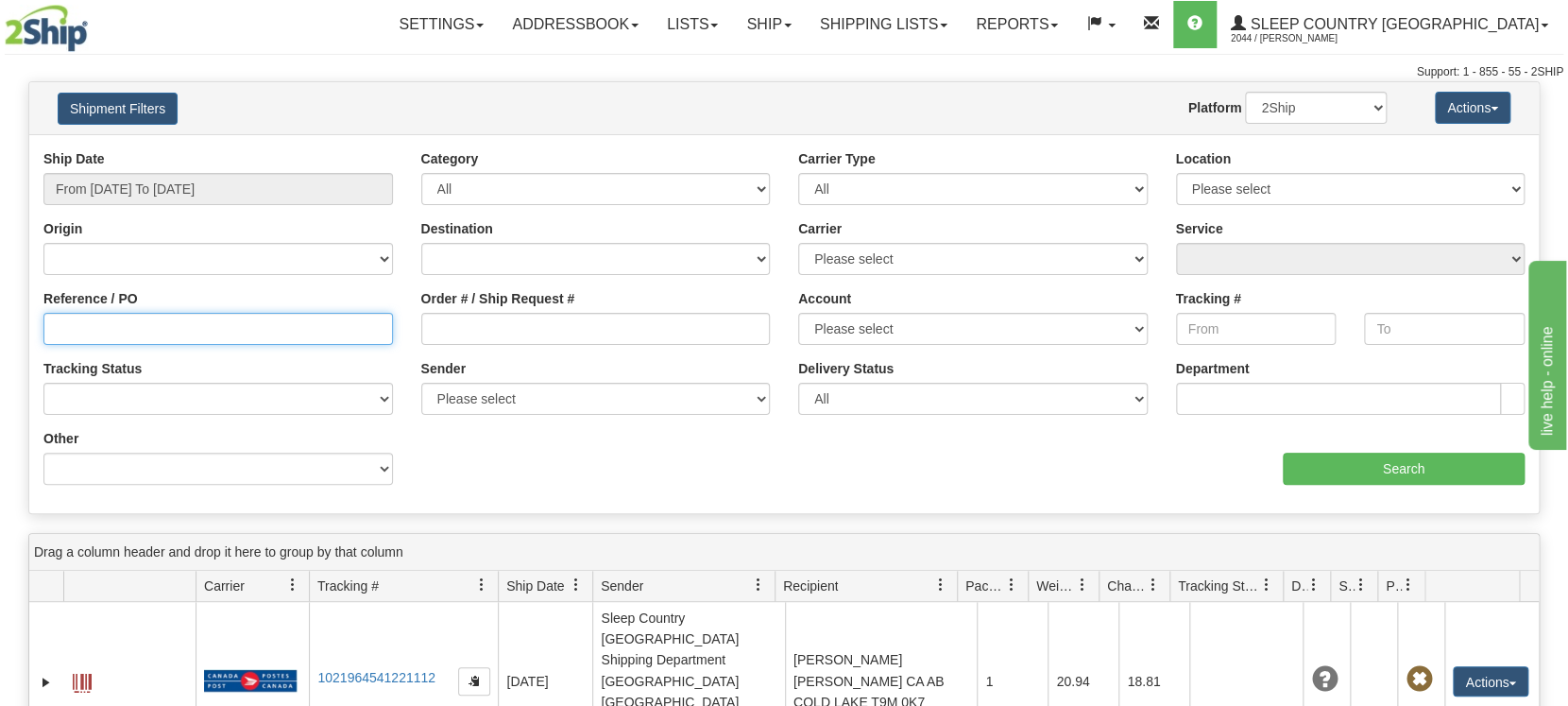
paste input "1057287"
type input "1057287"
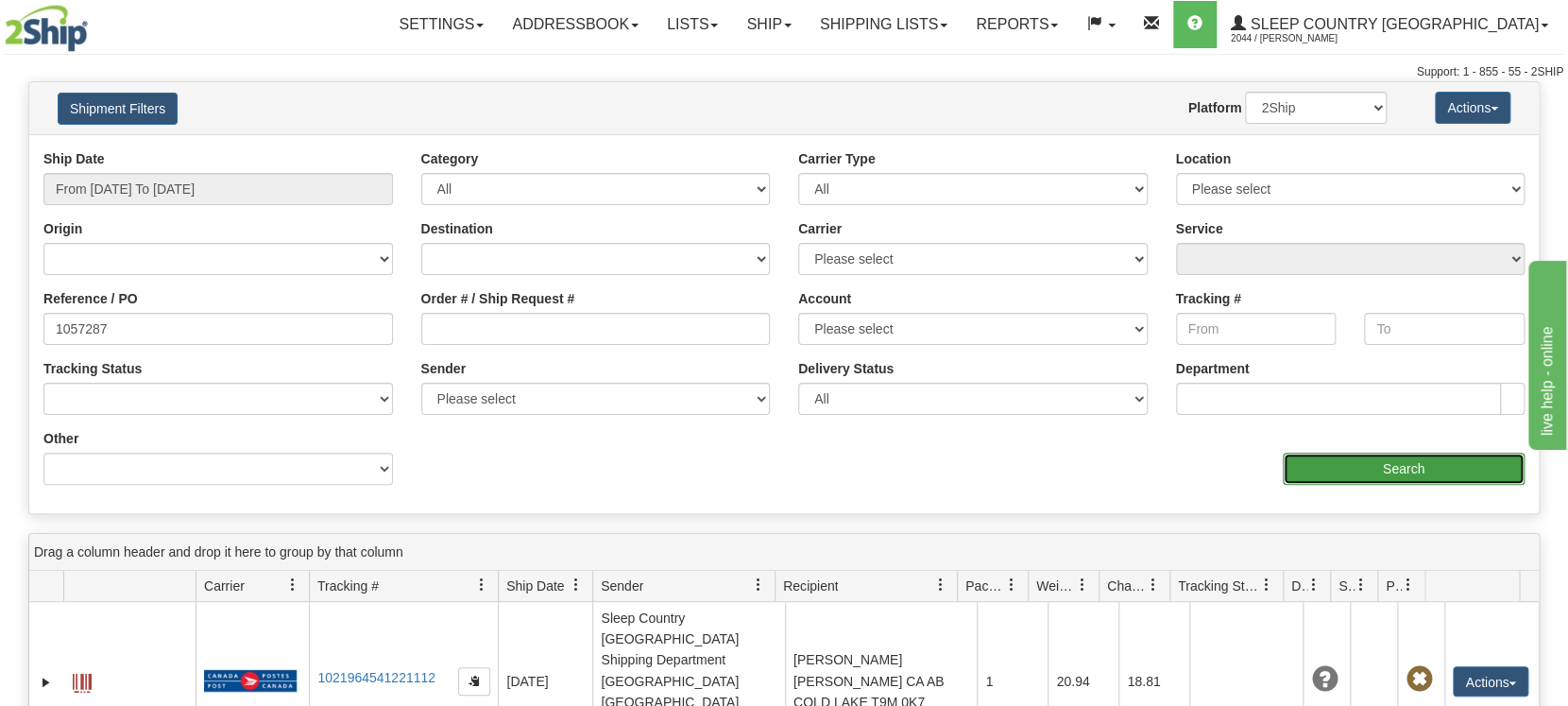
click at [1314, 482] on input "Search" at bounding box center [1404, 468] width 242 height 32
